Goal: Communication & Community: Answer question/provide support

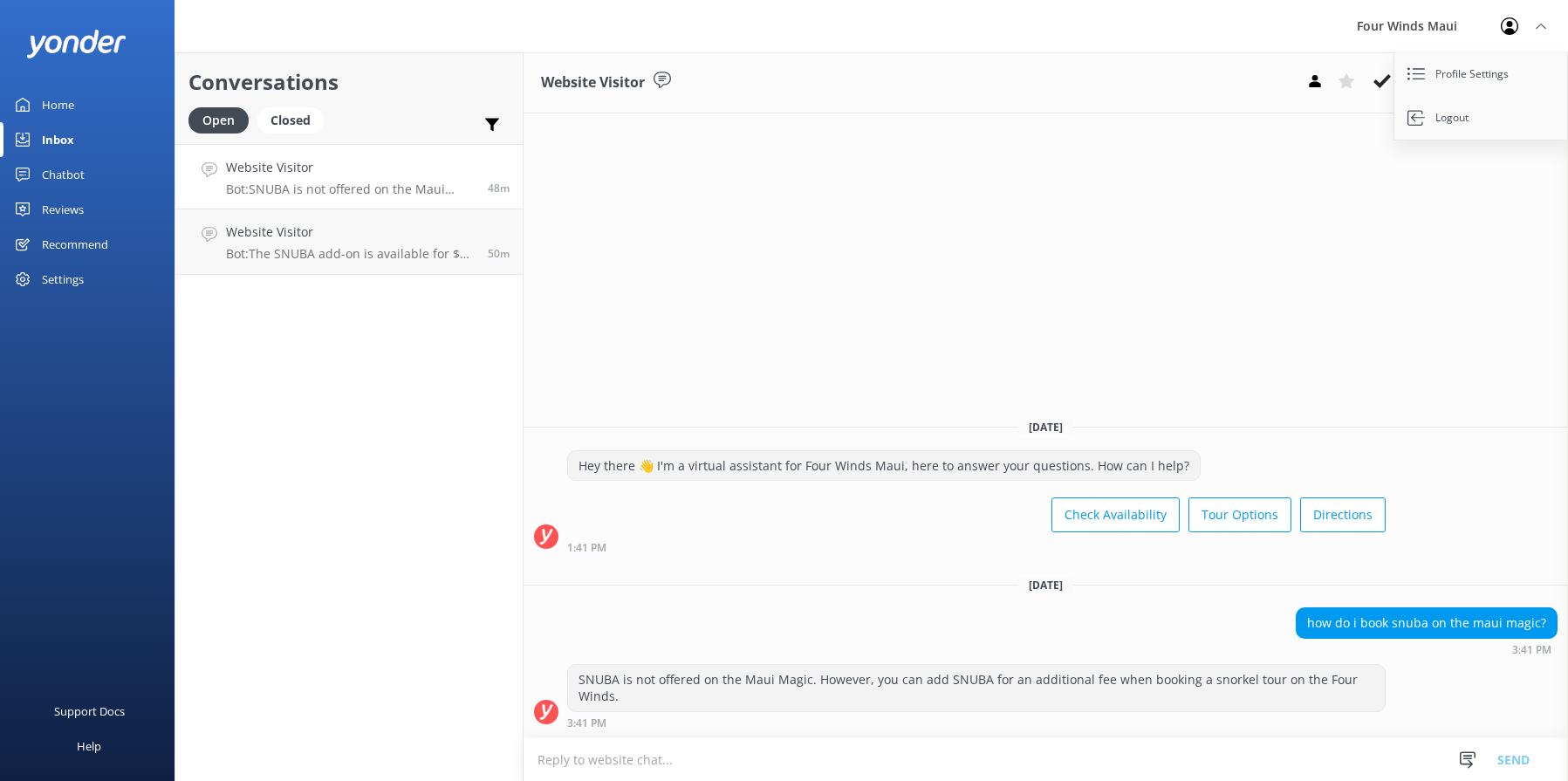
click at [416, 170] on h4 "Website Visitor" at bounding box center [351, 167] width 249 height 19
click at [1391, 80] on button at bounding box center [1381, 81] width 31 height 26
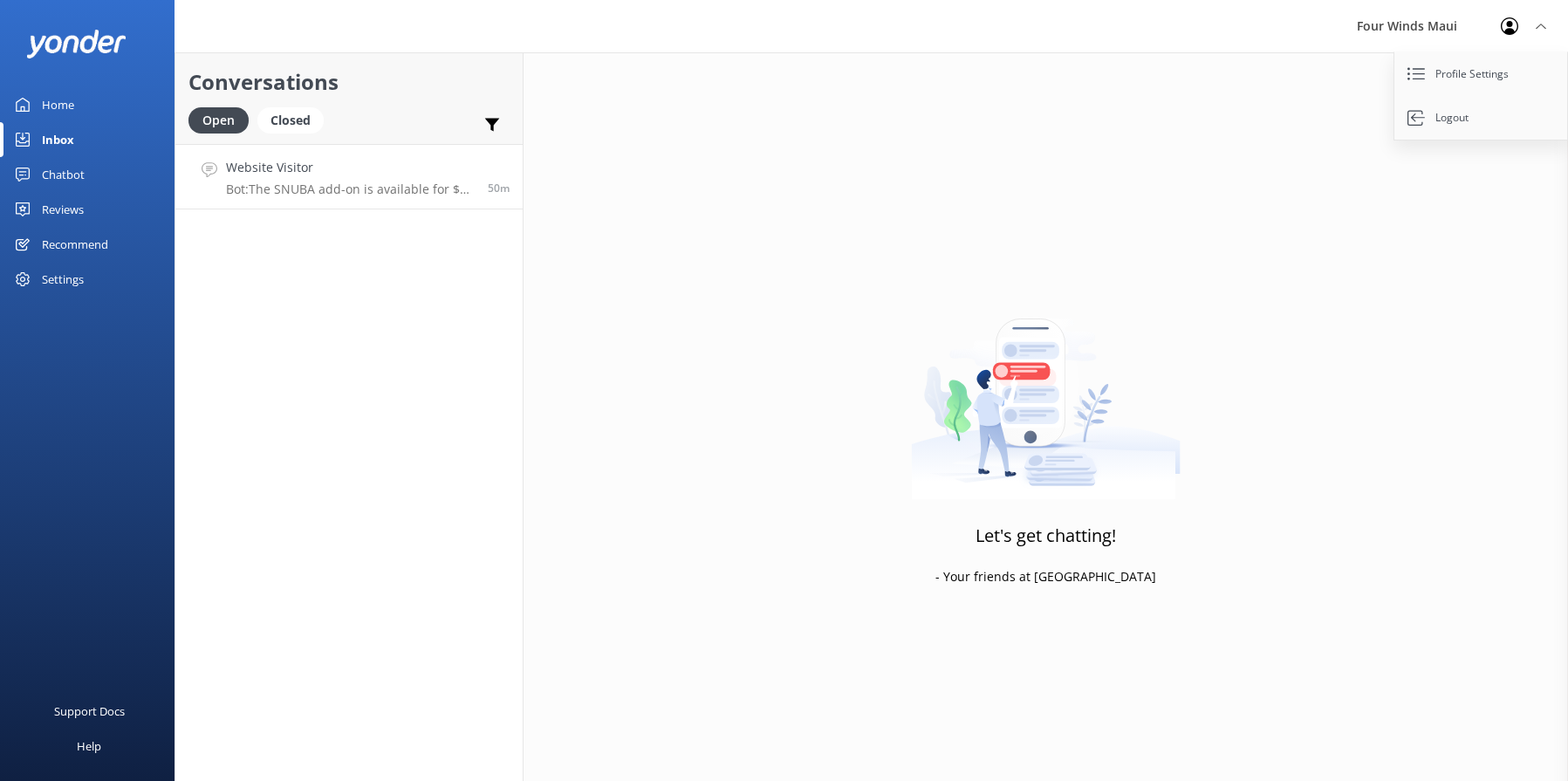
click at [297, 192] on p "Bot: The SNUBA add-on is available for $75 per person, payable directly to the …" at bounding box center [351, 189] width 249 height 16
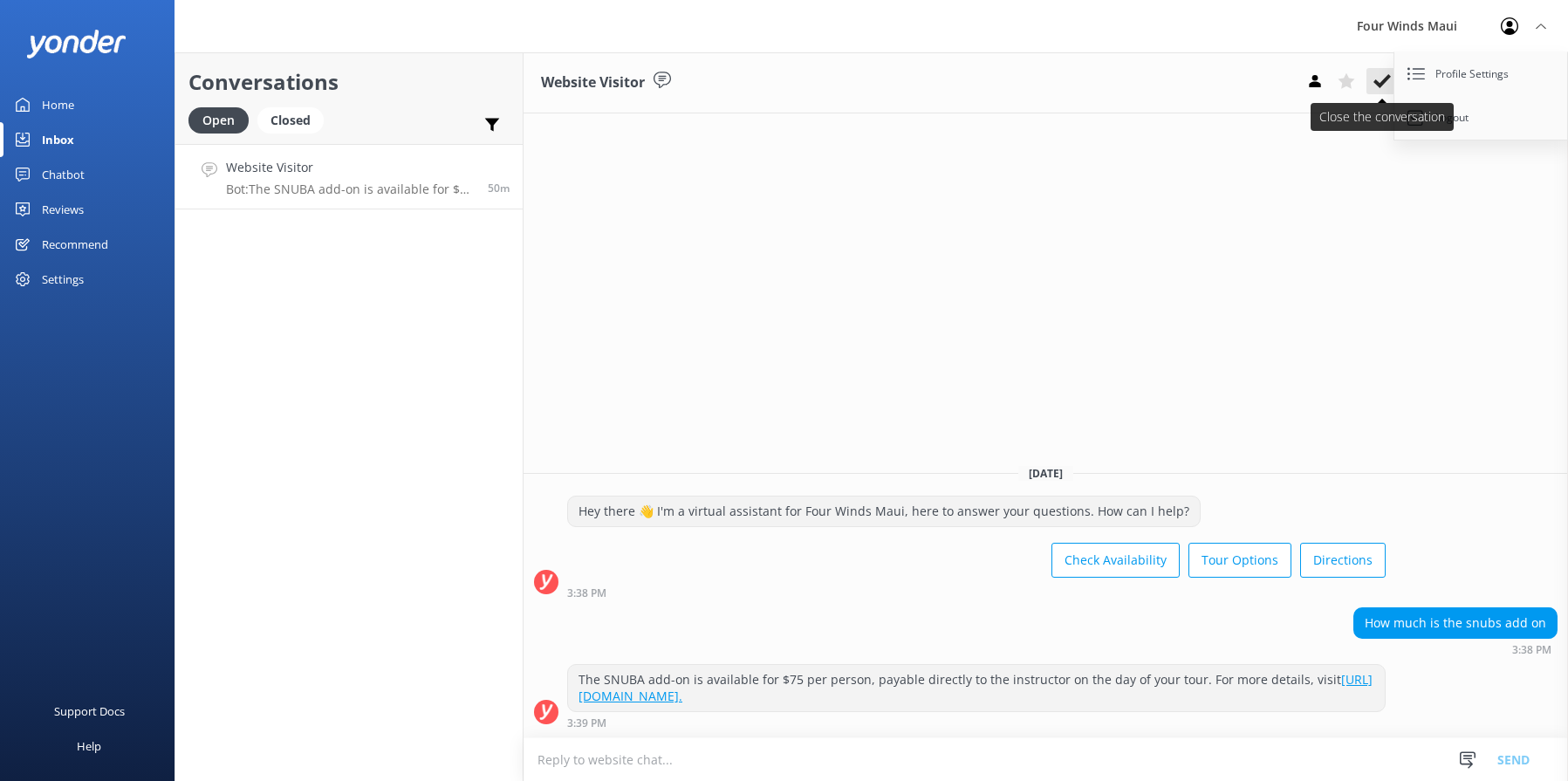
click at [1389, 85] on icon at bounding box center [1381, 81] width 18 height 18
